Goal: Task Accomplishment & Management: Manage account settings

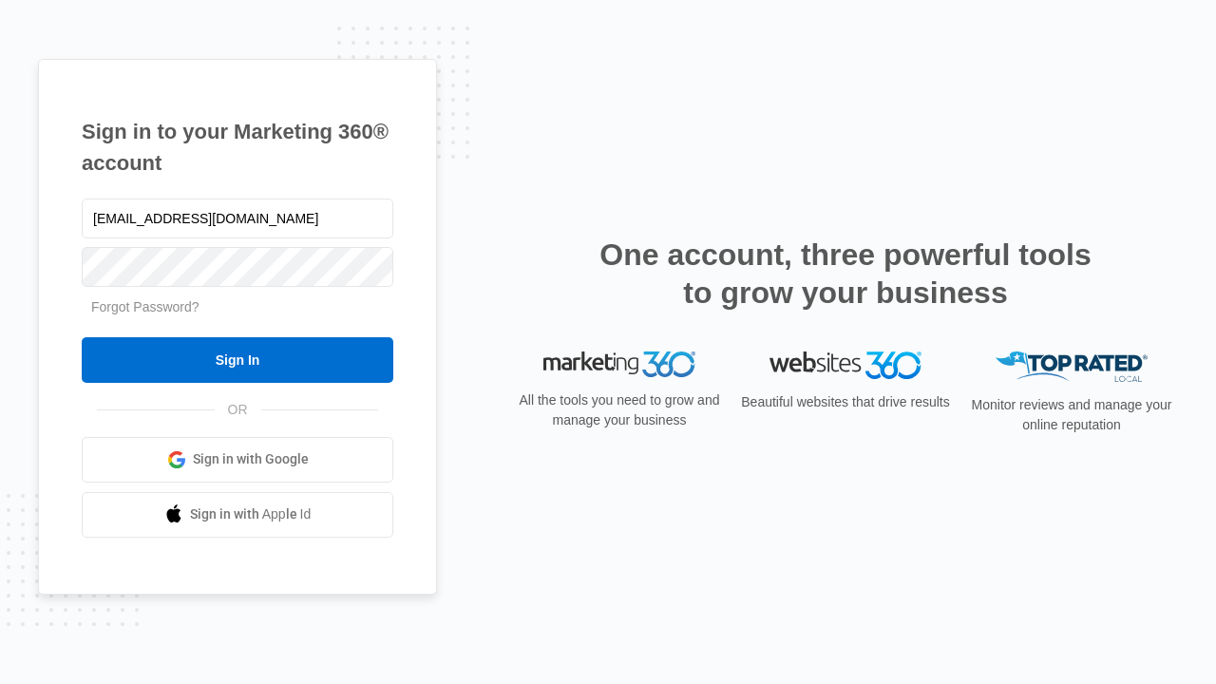
type input "dankie614@gmail.com"
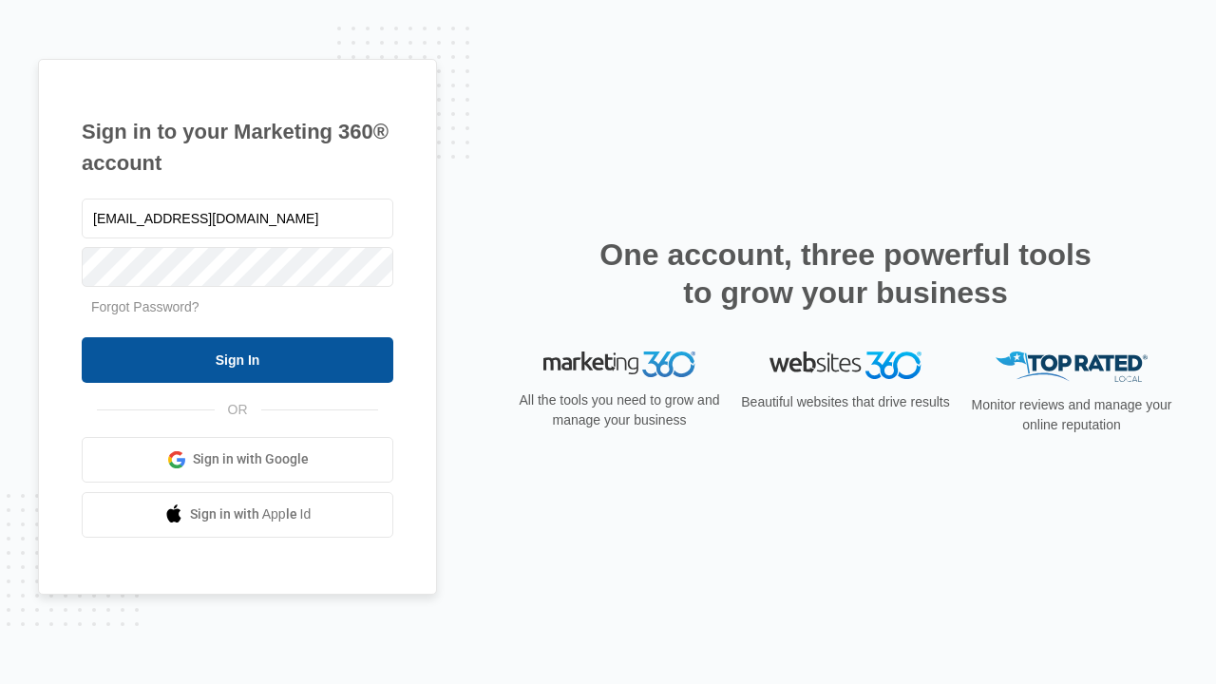
click at [237, 359] on input "Sign In" at bounding box center [238, 360] width 312 height 46
